Goal: Find specific page/section: Find specific page/section

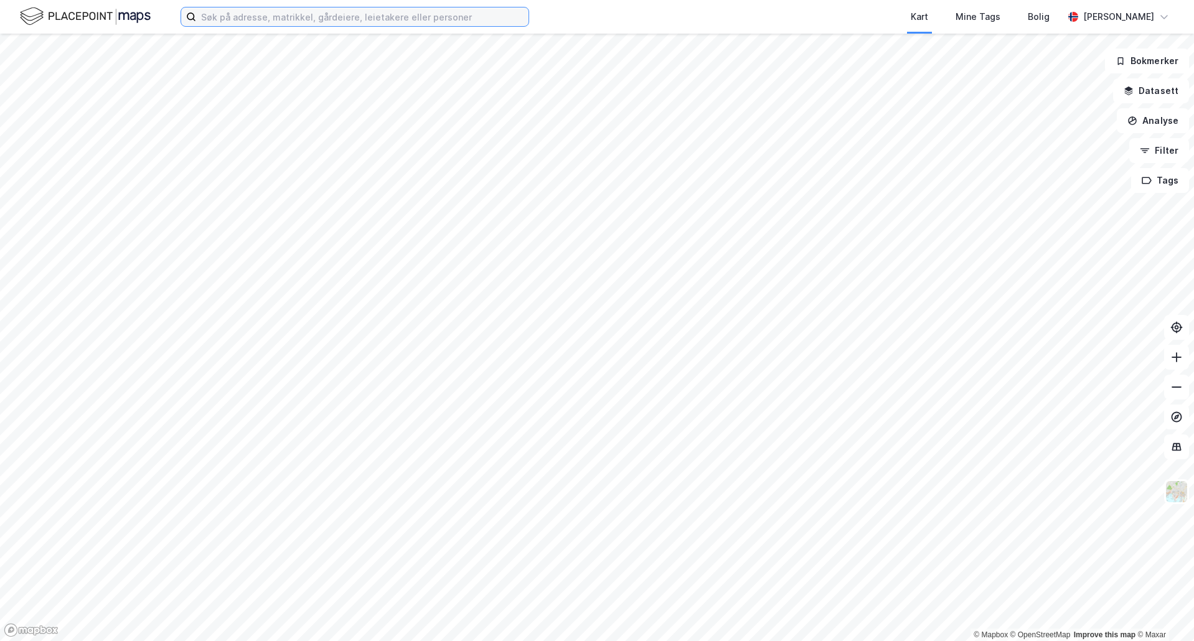
click at [395, 12] on input at bounding box center [362, 16] width 332 height 19
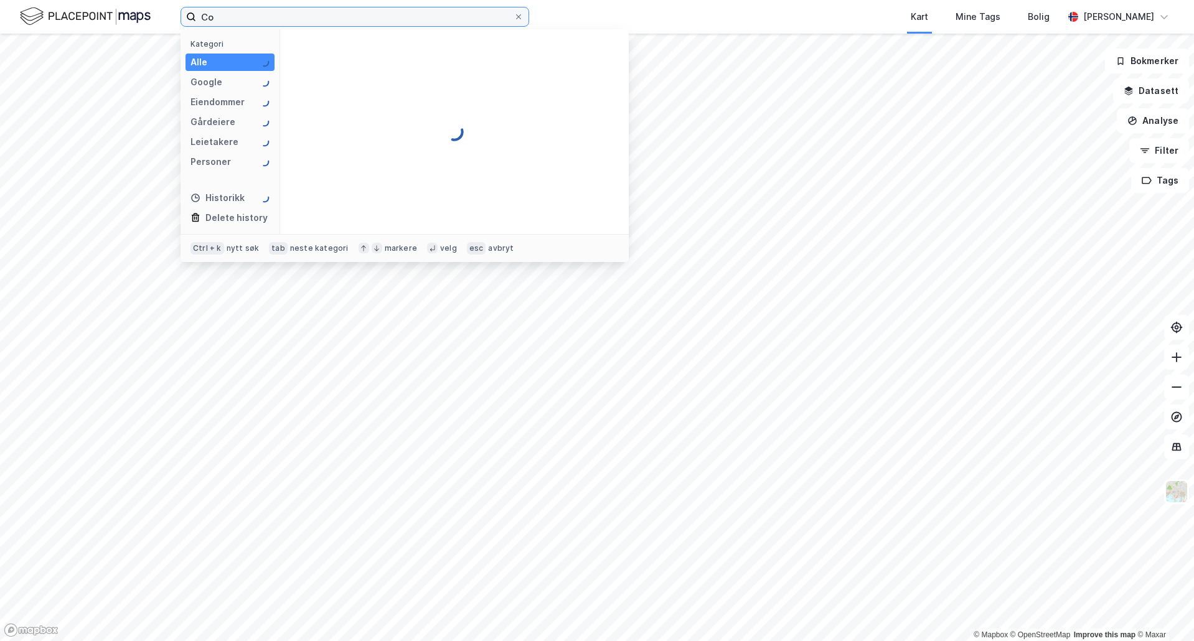
type input "C"
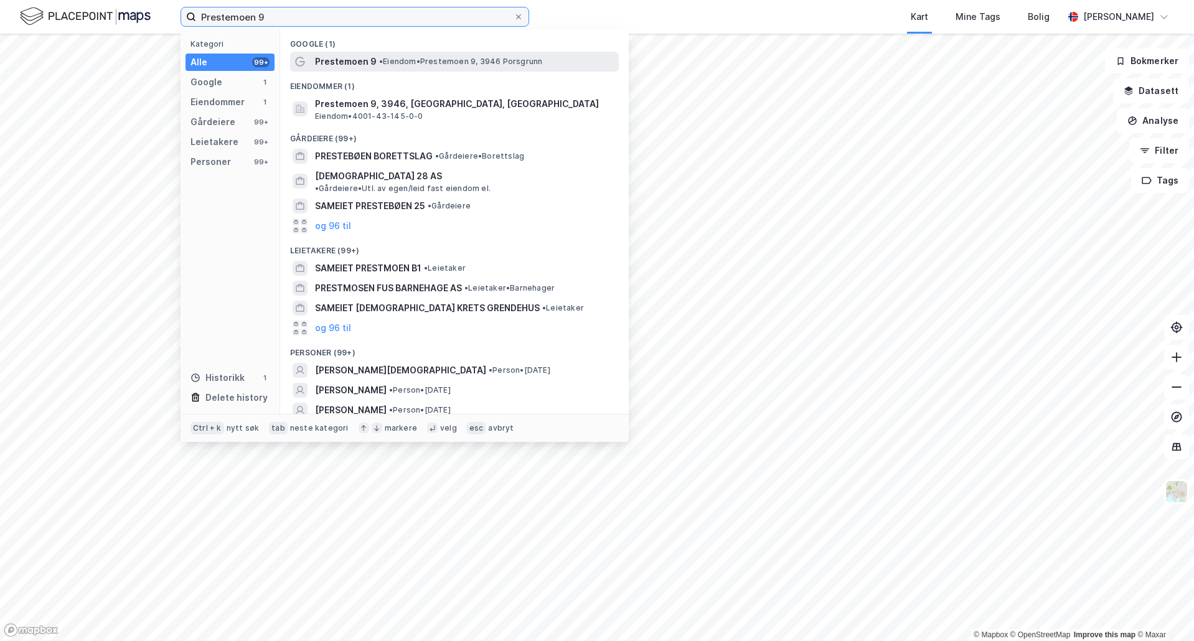
type input "Prestemoen 9"
click at [396, 62] on span "• Eiendom • Prestemoen 9, 3946 Porsgrunn" at bounding box center [460, 62] width 163 height 10
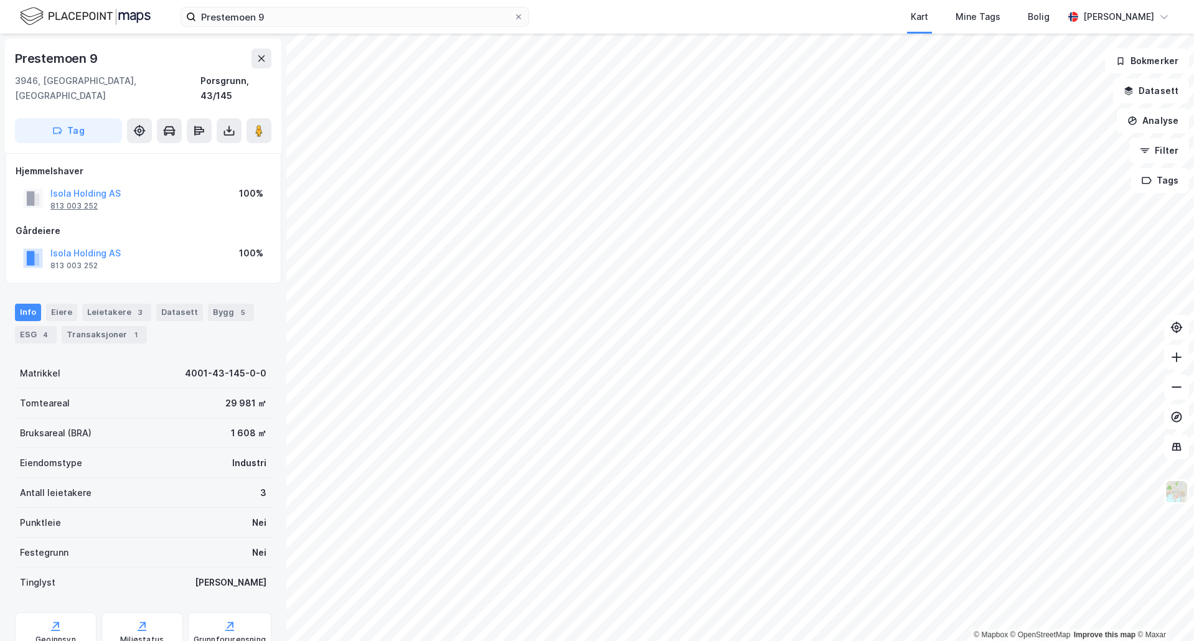
click at [68, 201] on div "813 003 252" at bounding box center [73, 206] width 47 height 10
click at [69, 201] on div "813 003 252" at bounding box center [73, 206] width 47 height 10
